Goal: Find specific page/section: Find specific page/section

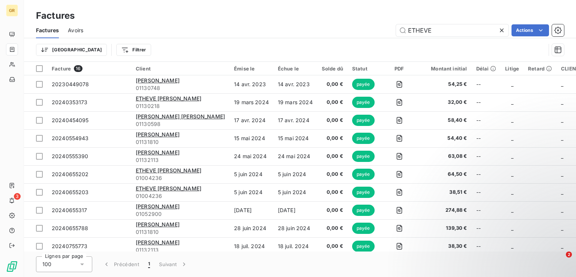
scroll to position [118, 0]
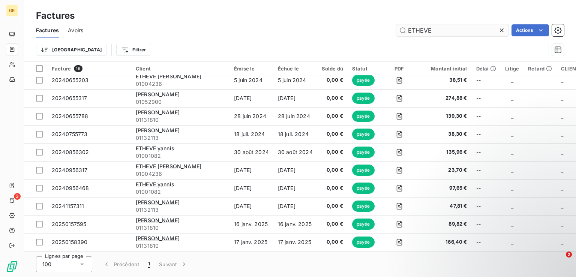
drag, startPoint x: 464, startPoint y: 27, endPoint x: 403, endPoint y: 27, distance: 61.5
click at [403, 27] on input "ETHEVE" at bounding box center [452, 30] width 112 height 12
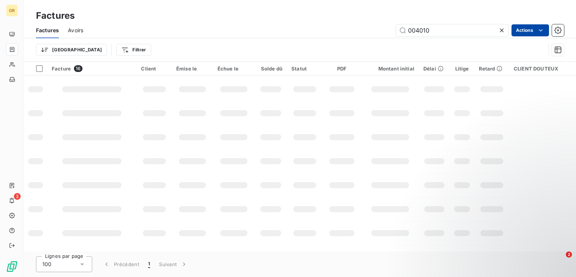
type input "004010"
click at [526, 28] on html "GR 3 Factures Factures Avoirs 004010 Actions Trier Filtrer Facture 16 Client Ém…" at bounding box center [288, 138] width 576 height 277
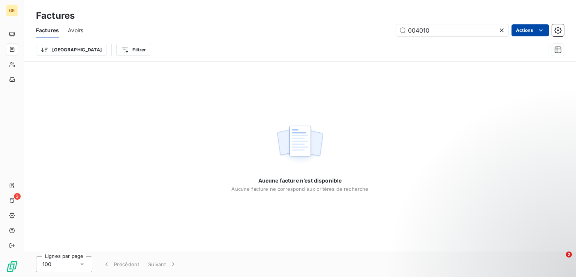
click at [526, 28] on html "GR 3 Factures Factures Avoirs 004010 Actions Trier Filtrer Aucune facture n’est…" at bounding box center [288, 138] width 576 height 277
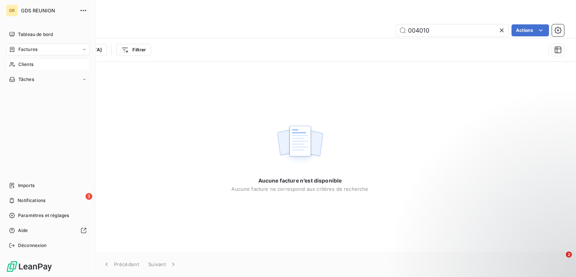
click at [28, 64] on span "Clients" at bounding box center [25, 64] width 15 height 7
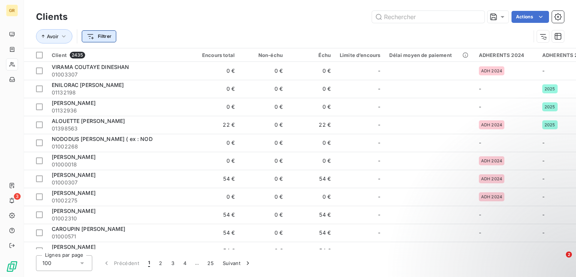
click at [106, 35] on html "GR 3 Clients Actions Avoir Filtrer Client 2435 Encours total Non-échu Échu Limi…" at bounding box center [288, 138] width 576 height 277
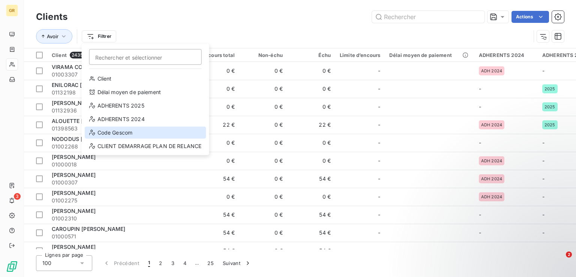
click at [118, 131] on div "Code Gescom" at bounding box center [145, 133] width 121 height 12
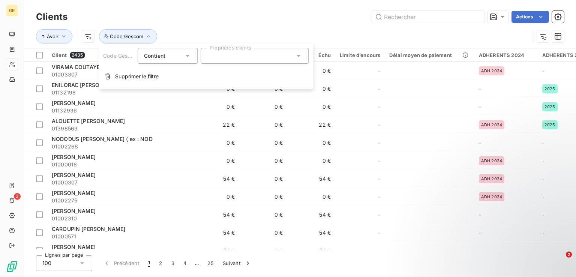
click at [225, 56] on div at bounding box center [255, 56] width 108 height 16
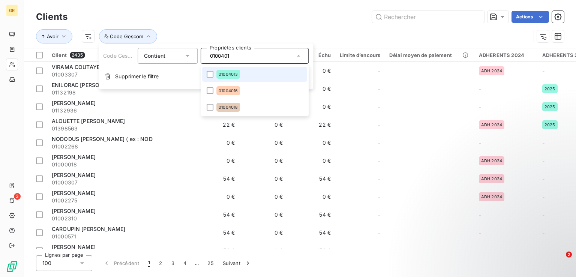
type input "01004010"
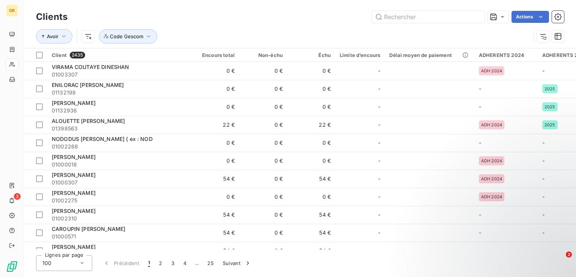
click at [232, 40] on div "Avoir Code Gescom" at bounding box center [283, 36] width 494 height 14
click at [62, 39] on icon "button" at bounding box center [63, 36] width 7 height 7
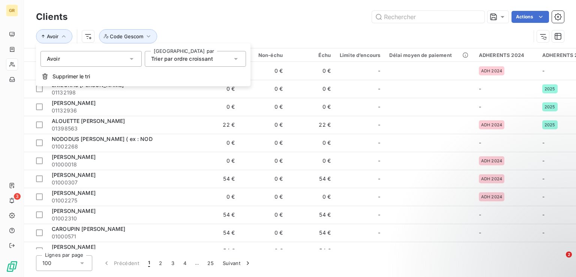
click at [133, 61] on icon at bounding box center [131, 58] width 7 height 7
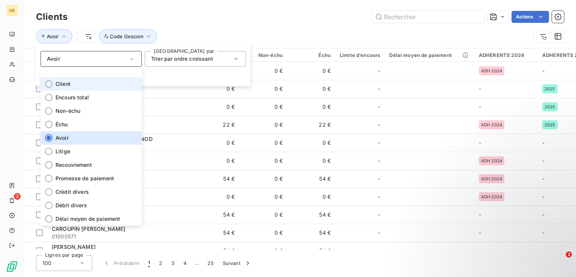
click at [56, 85] on span "Client" at bounding box center [62, 83] width 15 height 7
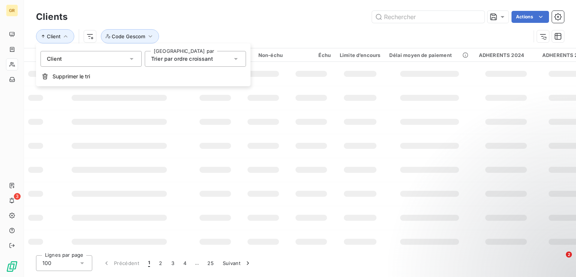
click at [186, 32] on div "Client Code Gescom" at bounding box center [283, 36] width 494 height 14
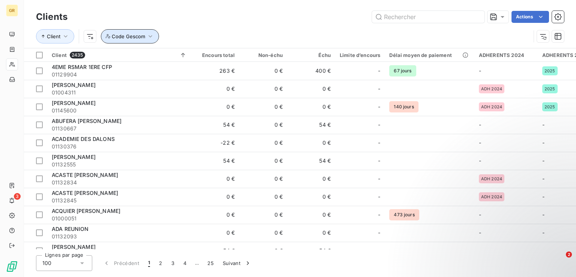
click at [147, 37] on icon "button" at bounding box center [150, 36] width 7 height 7
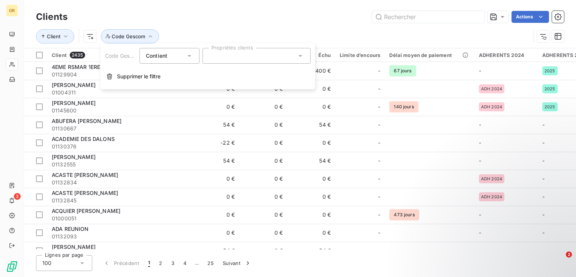
click at [229, 54] on div at bounding box center [256, 56] width 108 height 16
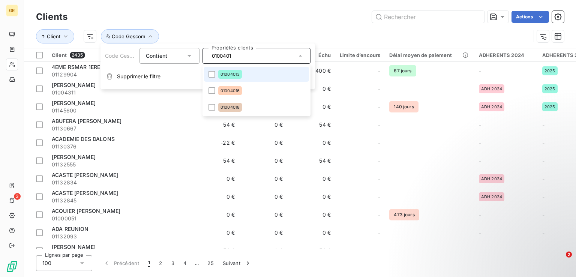
type input "01004010"
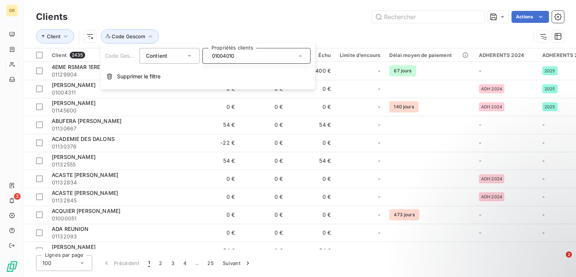
click at [233, 33] on div "Client Code Gescom" at bounding box center [283, 36] width 494 height 14
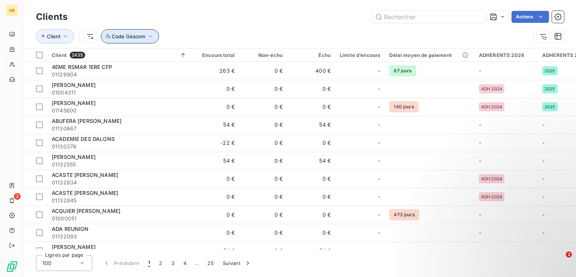
click at [151, 37] on icon "button" at bounding box center [150, 36] width 7 height 7
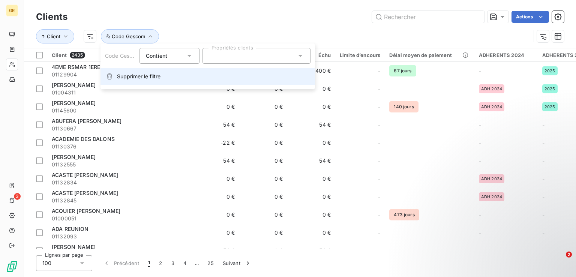
click at [138, 74] on span "Supprimer le filtre" at bounding box center [138, 76] width 43 height 7
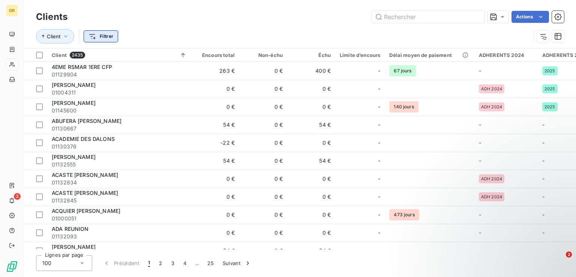
click at [112, 35] on html "GR 3 Clients Actions Client Filtrer Client 2435 Encours total Non-échu Échu Lim…" at bounding box center [288, 138] width 576 height 277
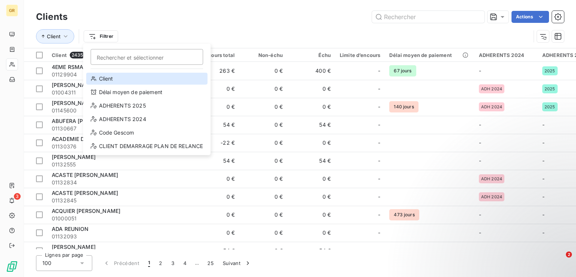
click at [107, 78] on div "Client" at bounding box center [146, 79] width 121 height 12
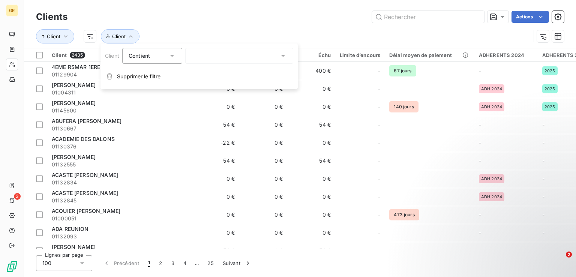
click at [166, 56] on div "Contient" at bounding box center [149, 56] width 40 height 10
click at [209, 55] on div at bounding box center [239, 56] width 108 height 16
click at [204, 55] on div "ETHEVE" at bounding box center [239, 56] width 108 height 16
type input "ETHEVE"
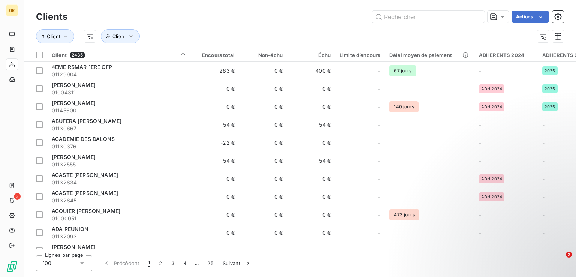
click at [254, 24] on div "Clients Actions" at bounding box center [300, 17] width 528 height 16
